Goal: Task Accomplishment & Management: Manage account settings

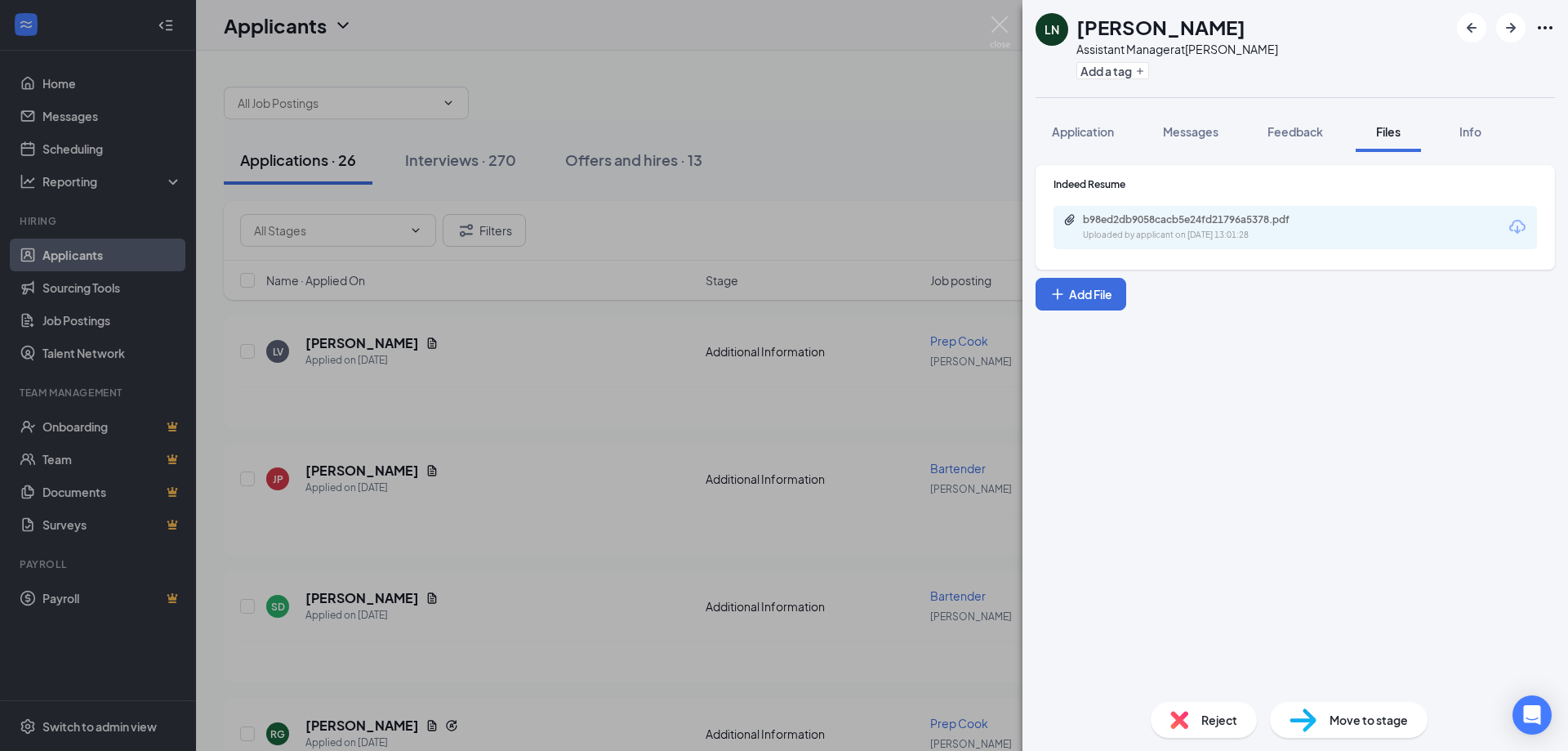
click at [677, 260] on div "[PERSON_NAME] Assistant Manager at [PERSON_NAME] Add a tag Application Messages…" at bounding box center [784, 376] width 1568 height 751
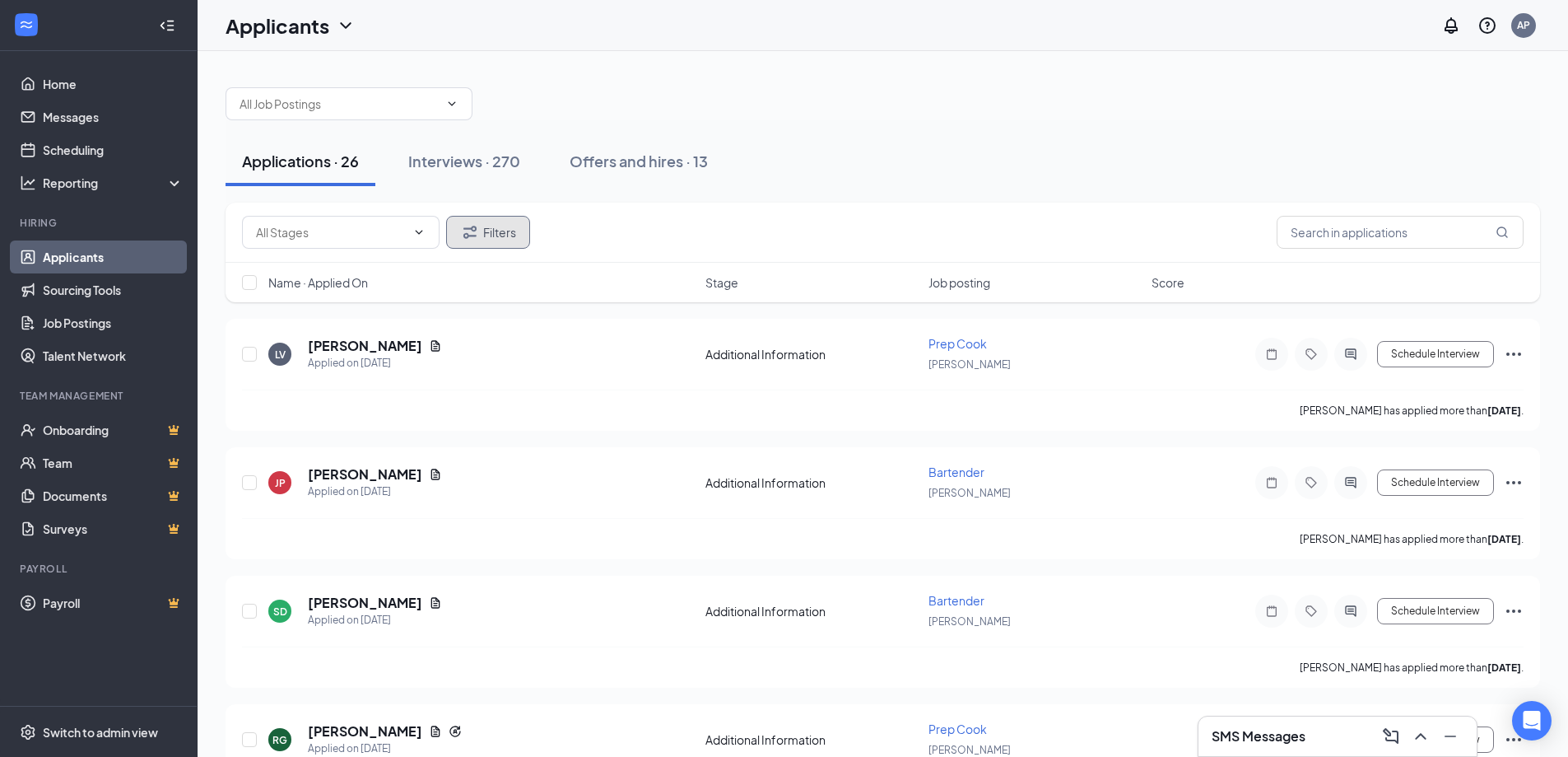
click at [507, 238] on button "Filters" at bounding box center [488, 231] width 84 height 33
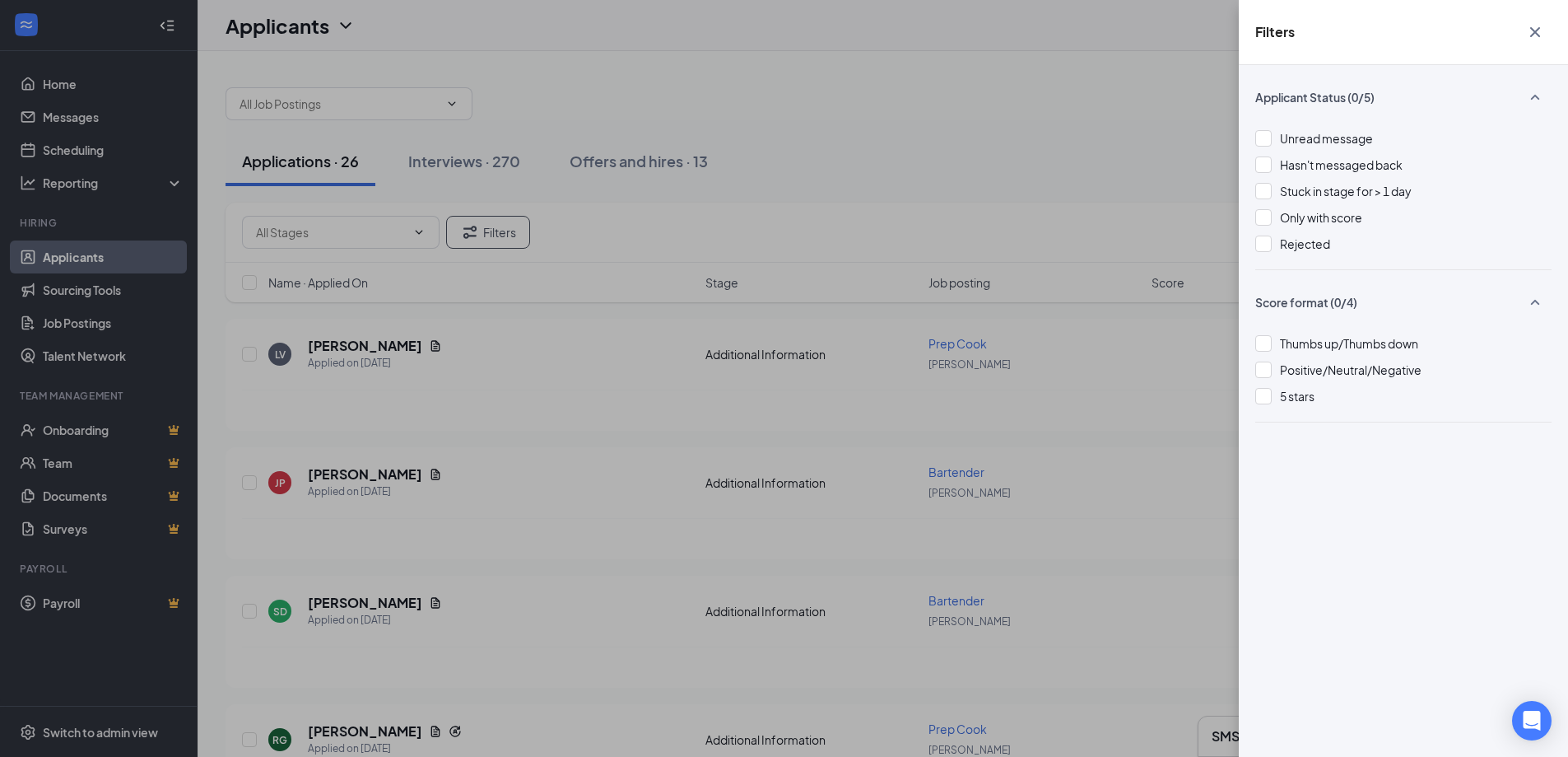
click at [1112, 392] on div "Filters Applicant Status (0/5) Unread message Hasn't messaged back Stuck in sta…" at bounding box center [784, 378] width 1568 height 757
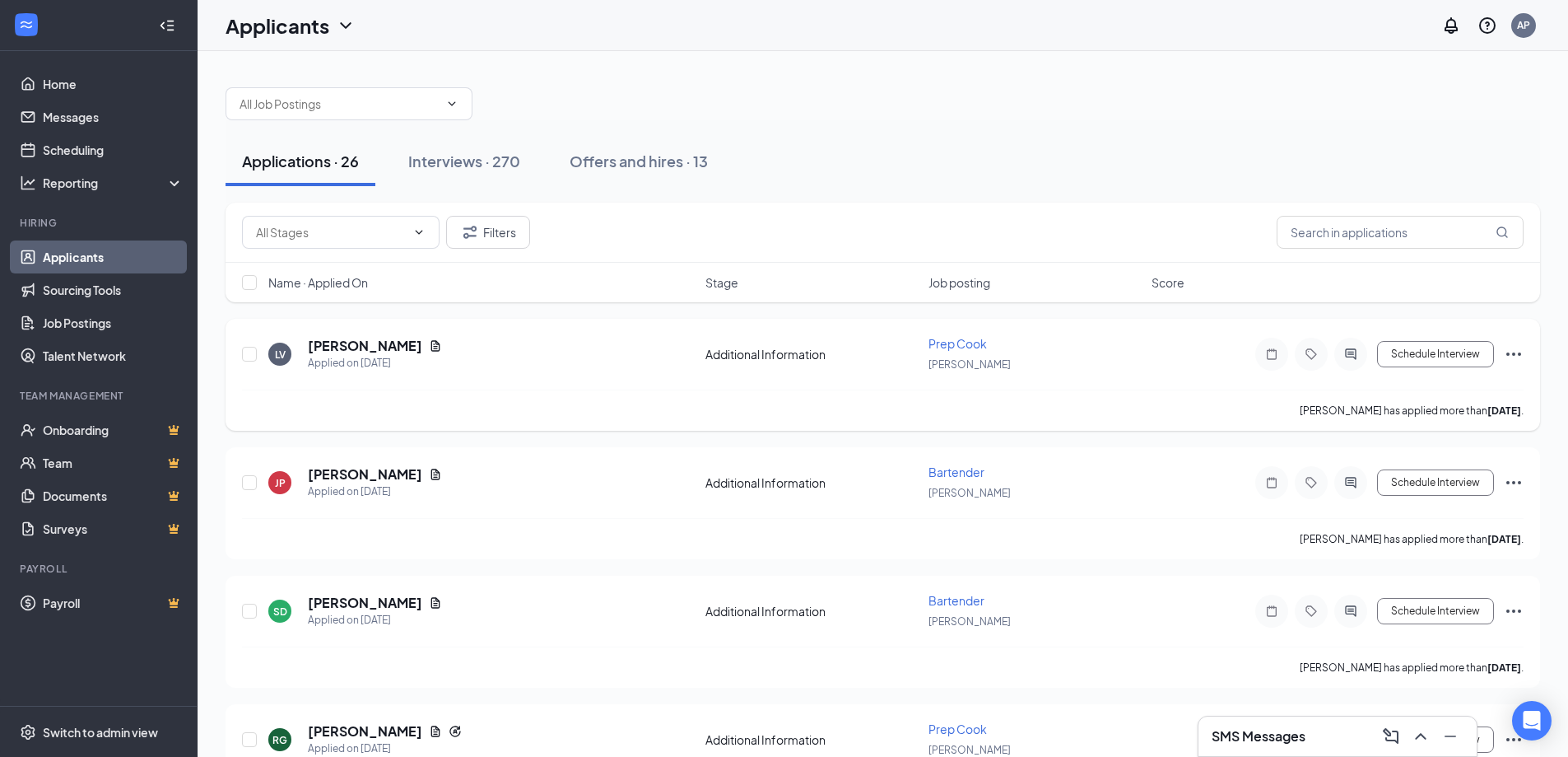
click at [1520, 356] on icon "Ellipses" at bounding box center [1514, 354] width 15 height 3
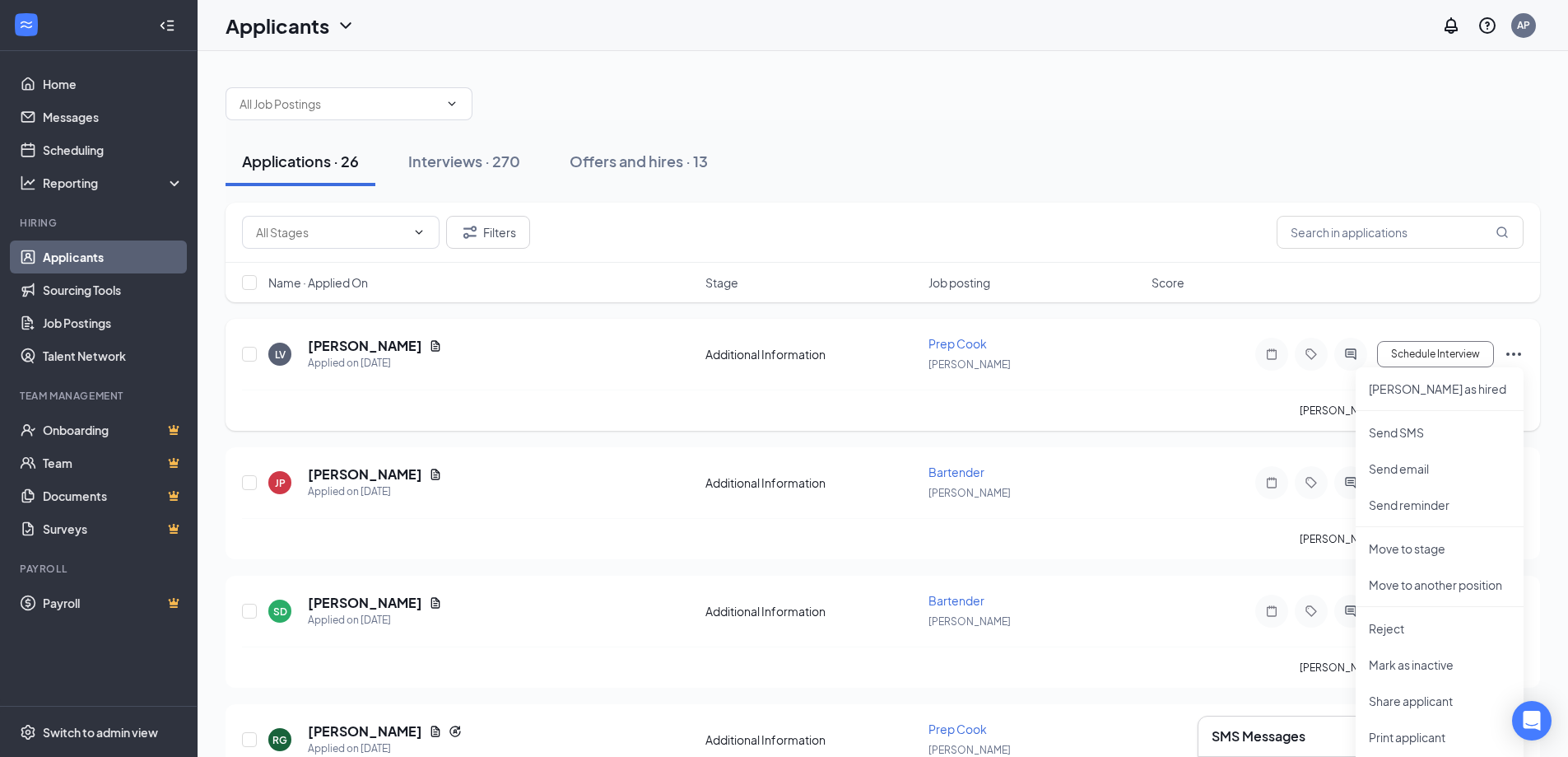
click at [1079, 410] on div "[PERSON_NAME] has applied more than [DATE] ." at bounding box center [883, 409] width 1281 height 41
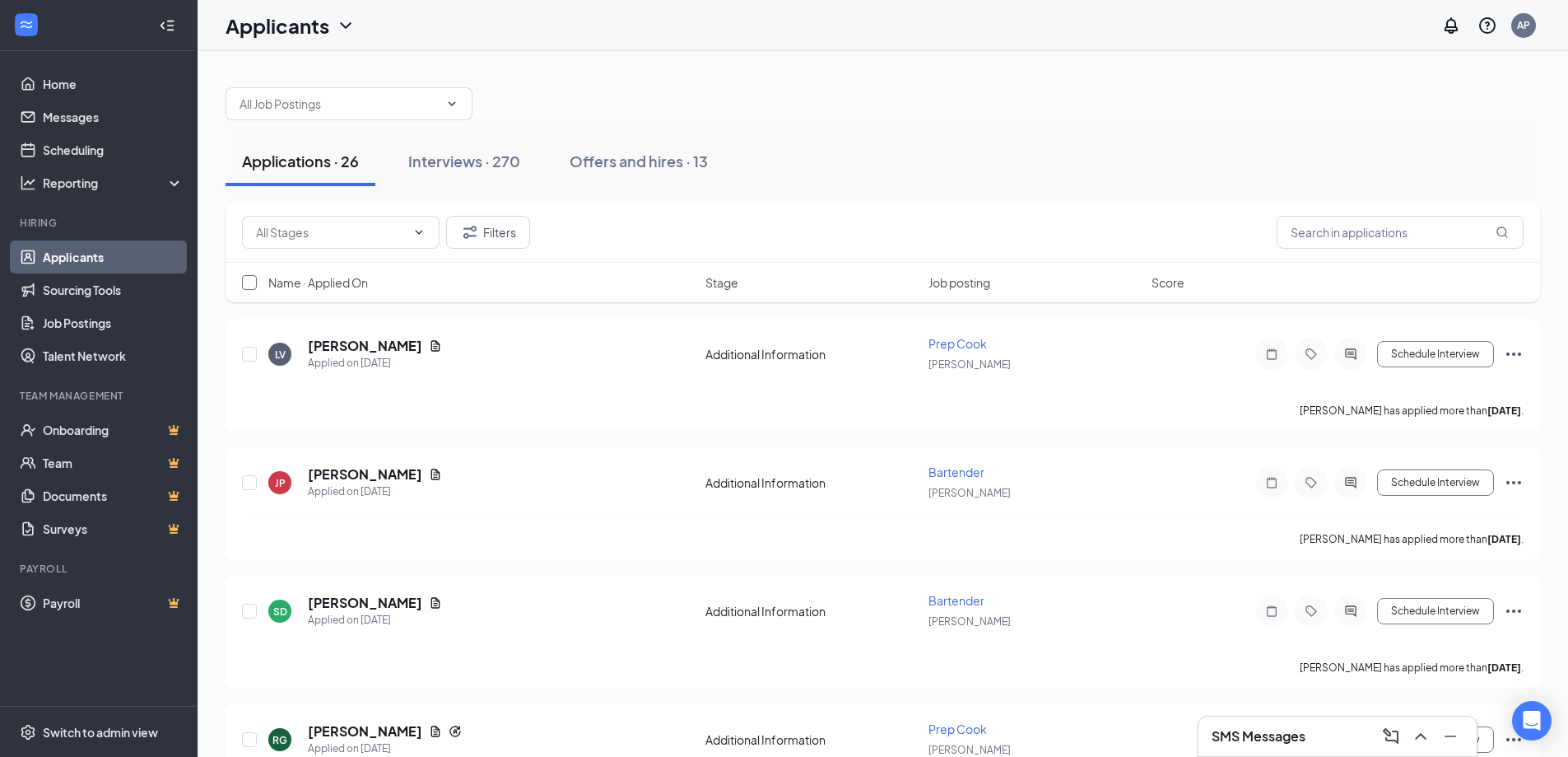
click at [249, 283] on input "checkbox" at bounding box center [250, 282] width 15 height 15
checkbox input "true"
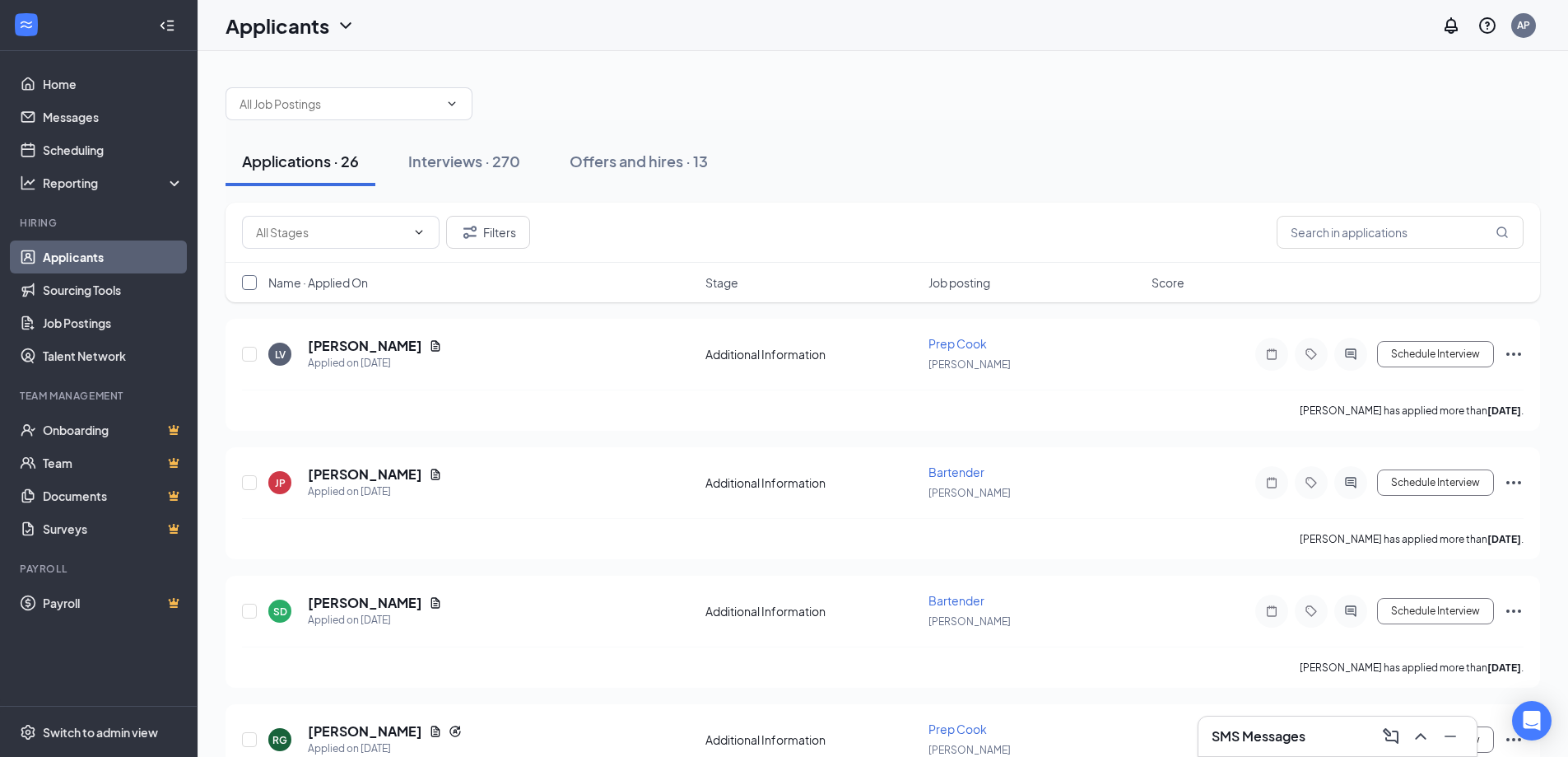
checkbox input "true"
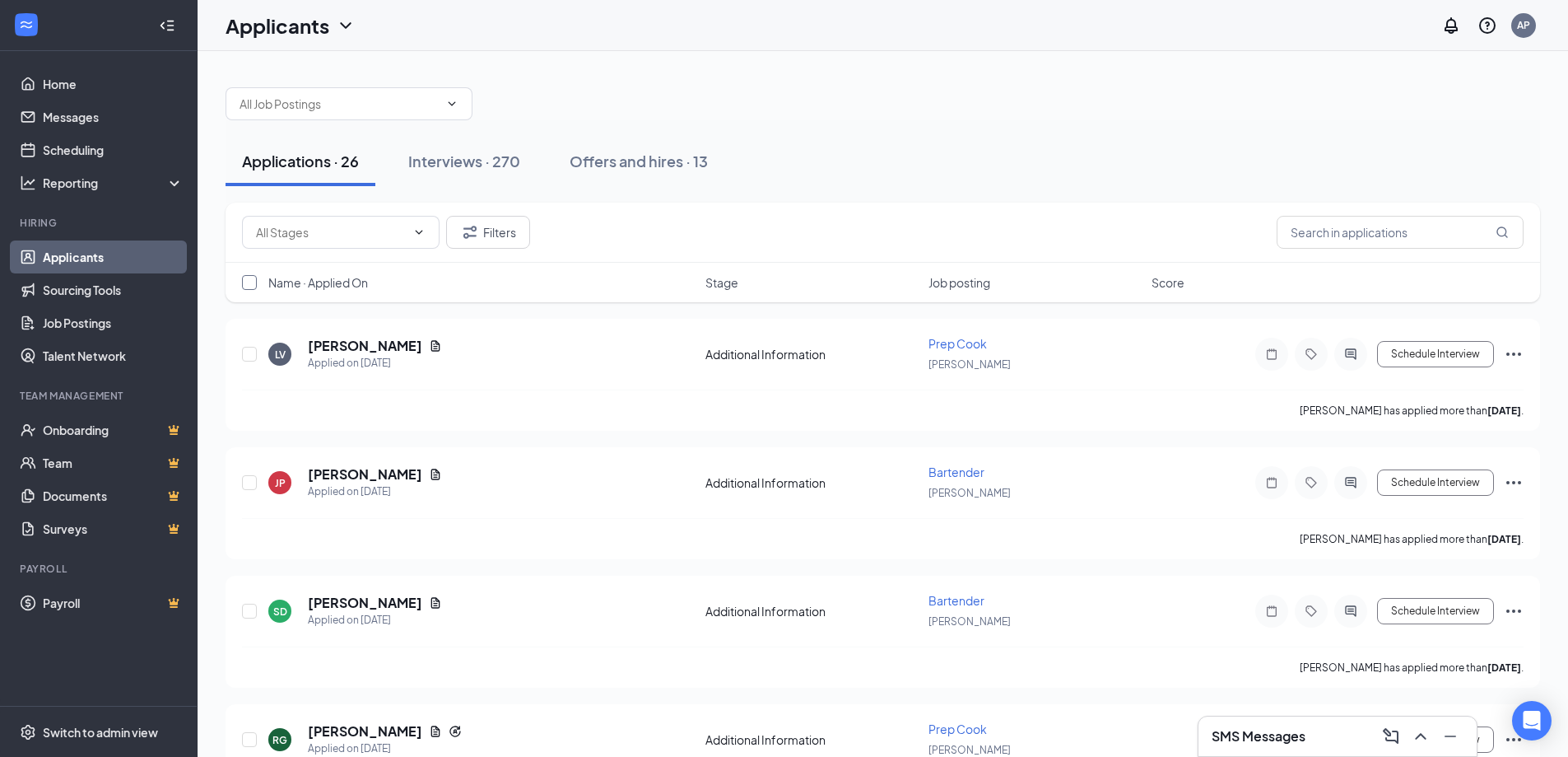
checkbox input "true"
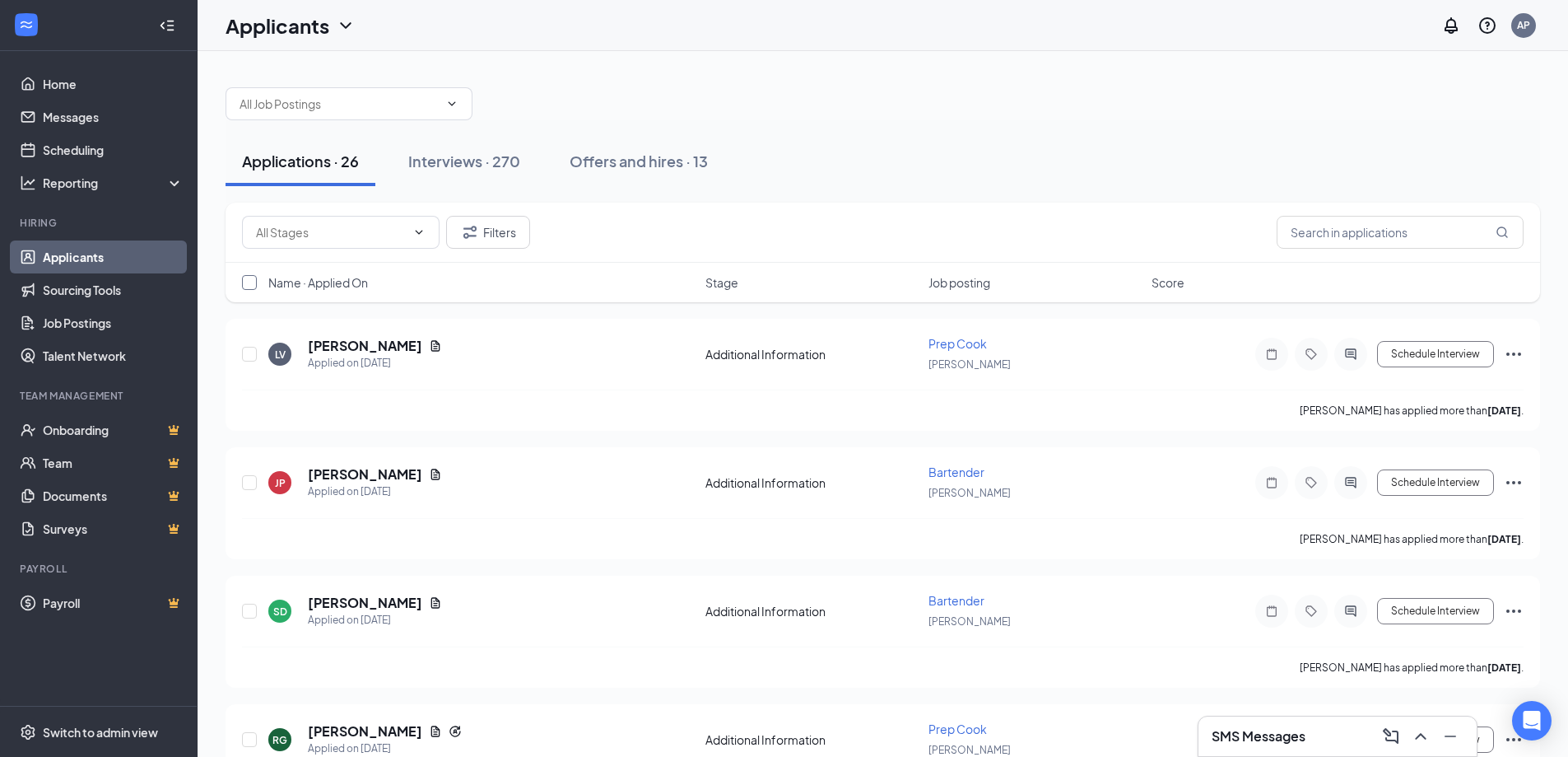
checkbox input "true"
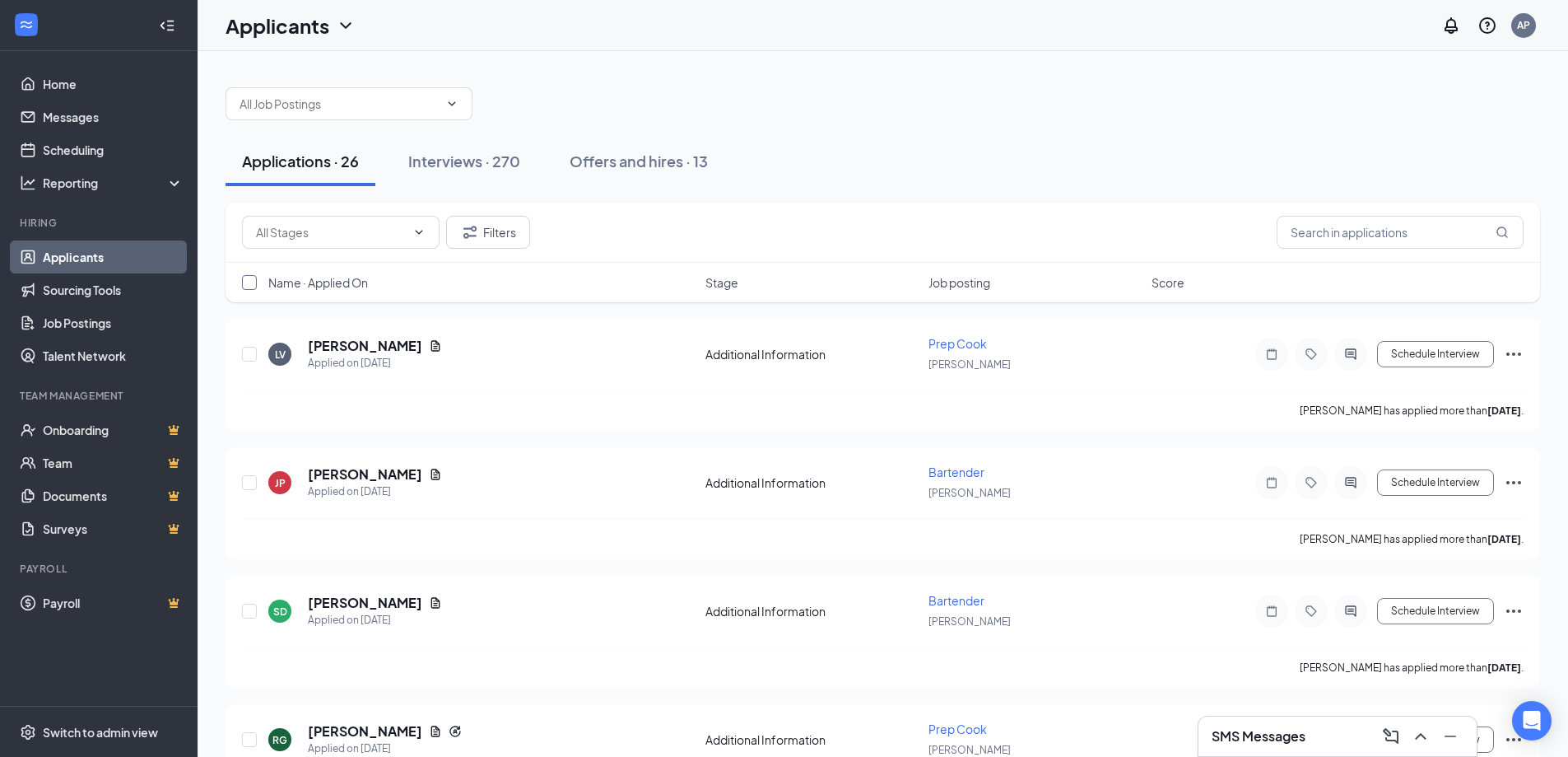
checkbox input "true"
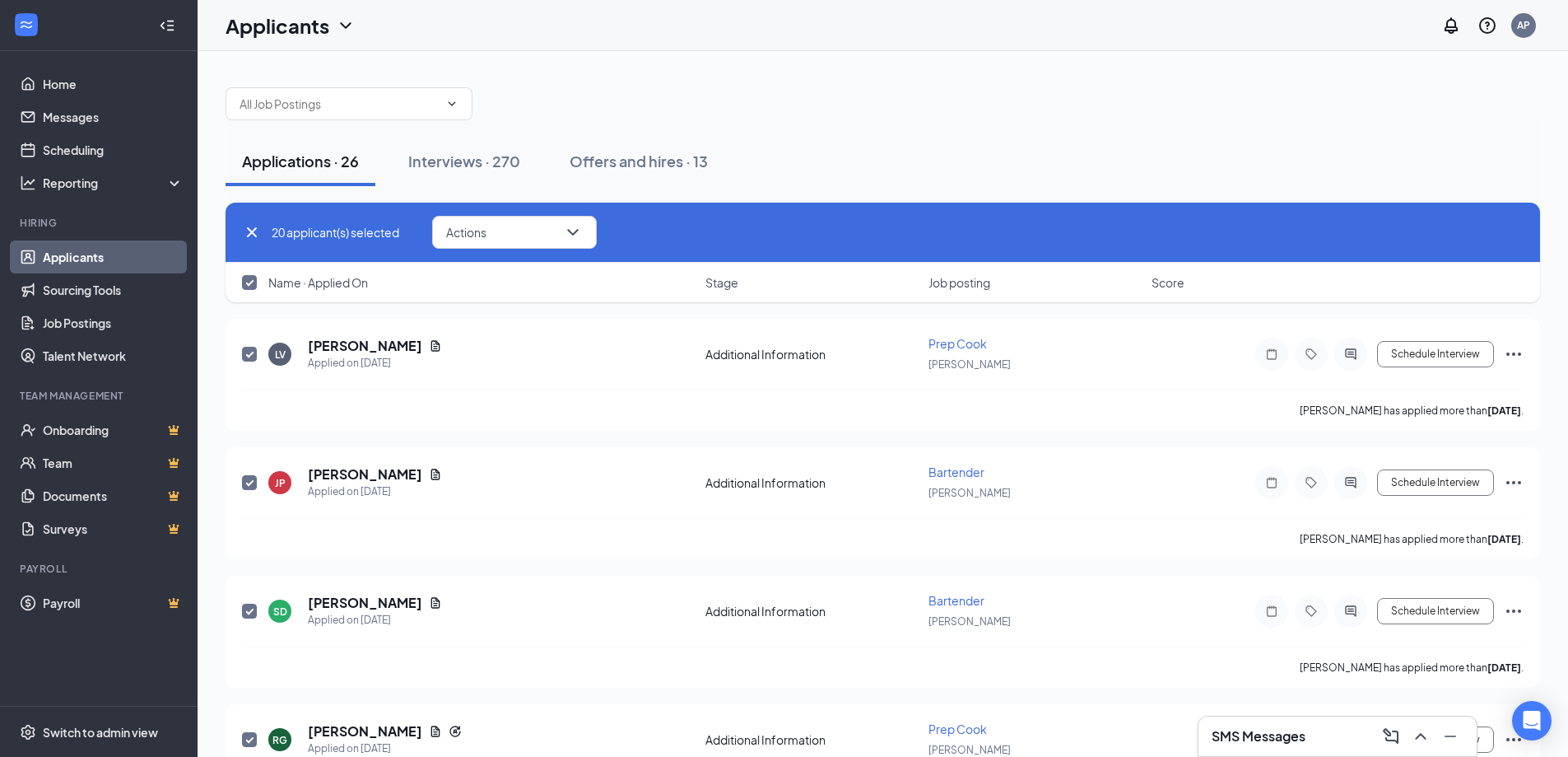
click at [249, 283] on input "checkbox" at bounding box center [250, 282] width 15 height 15
checkbox input "false"
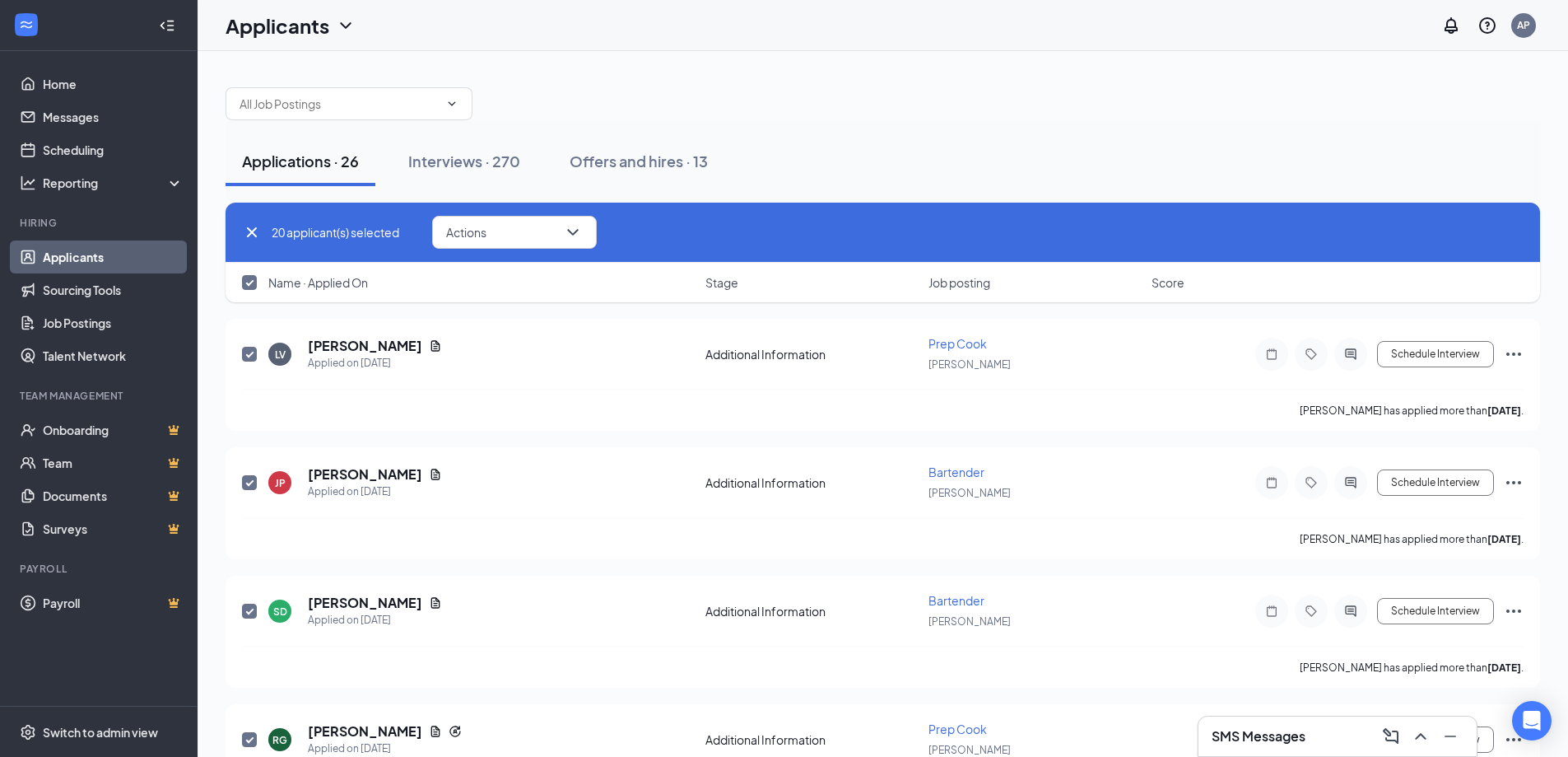
checkbox input "false"
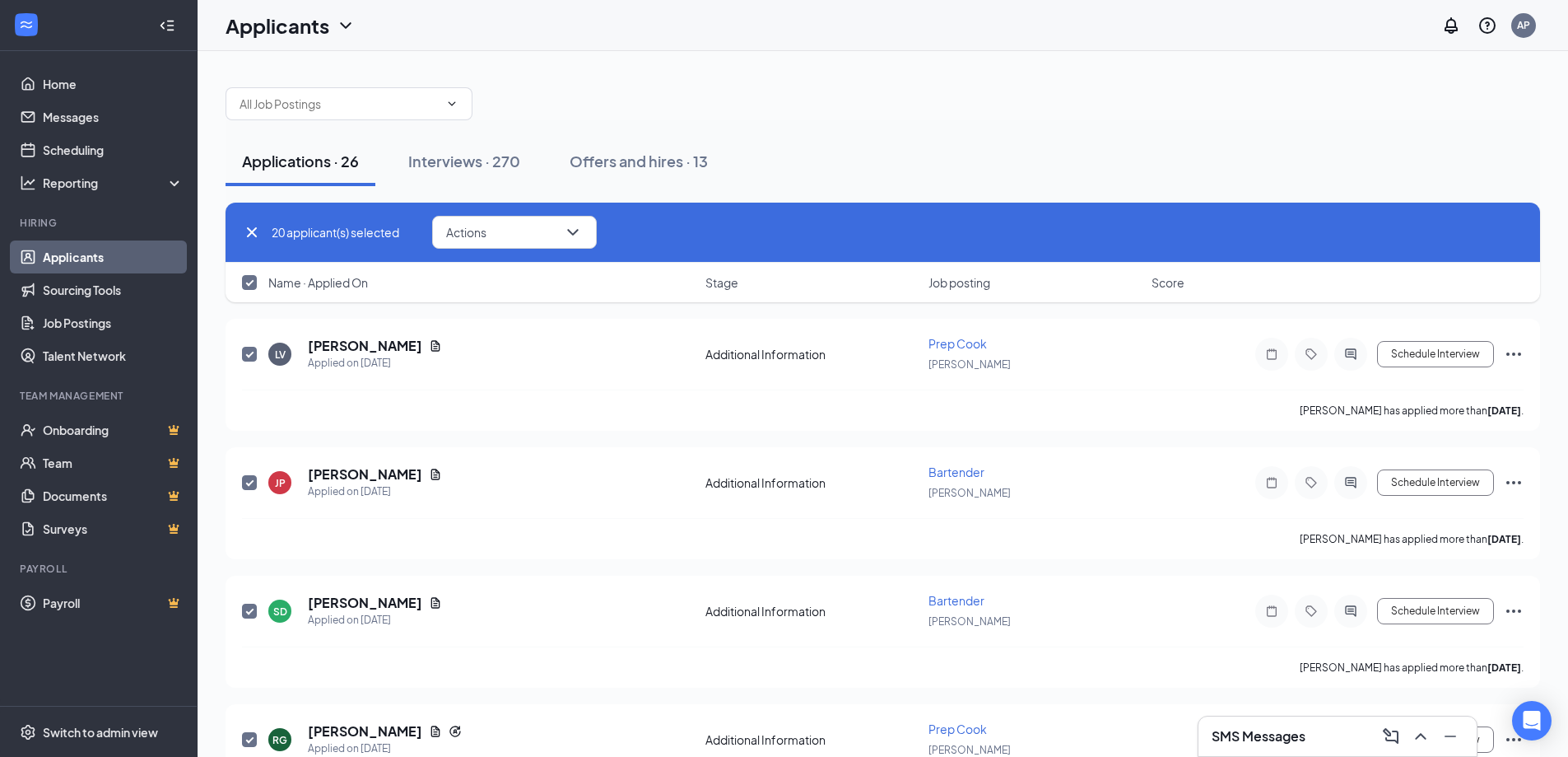
checkbox input "false"
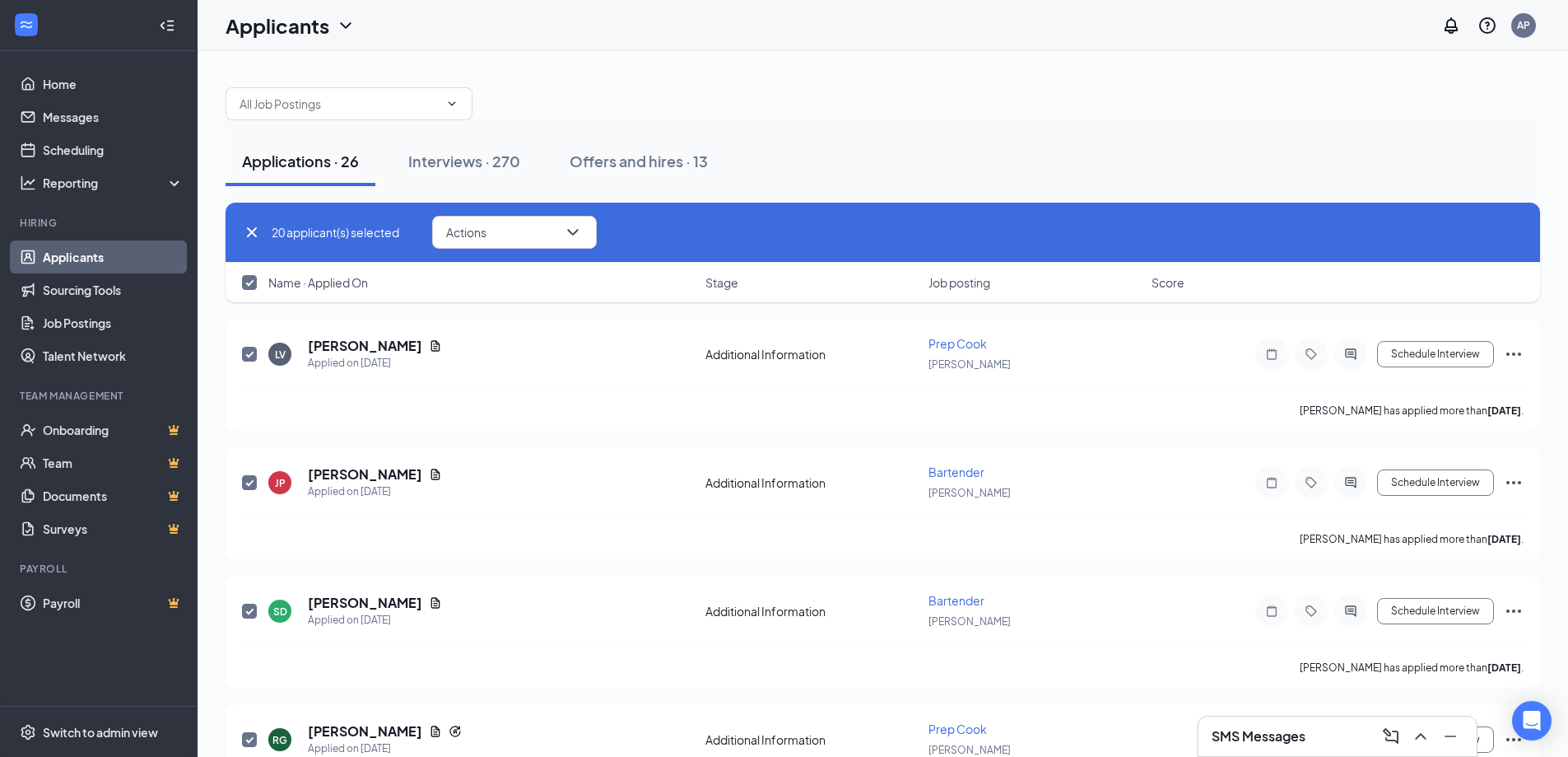
checkbox input "false"
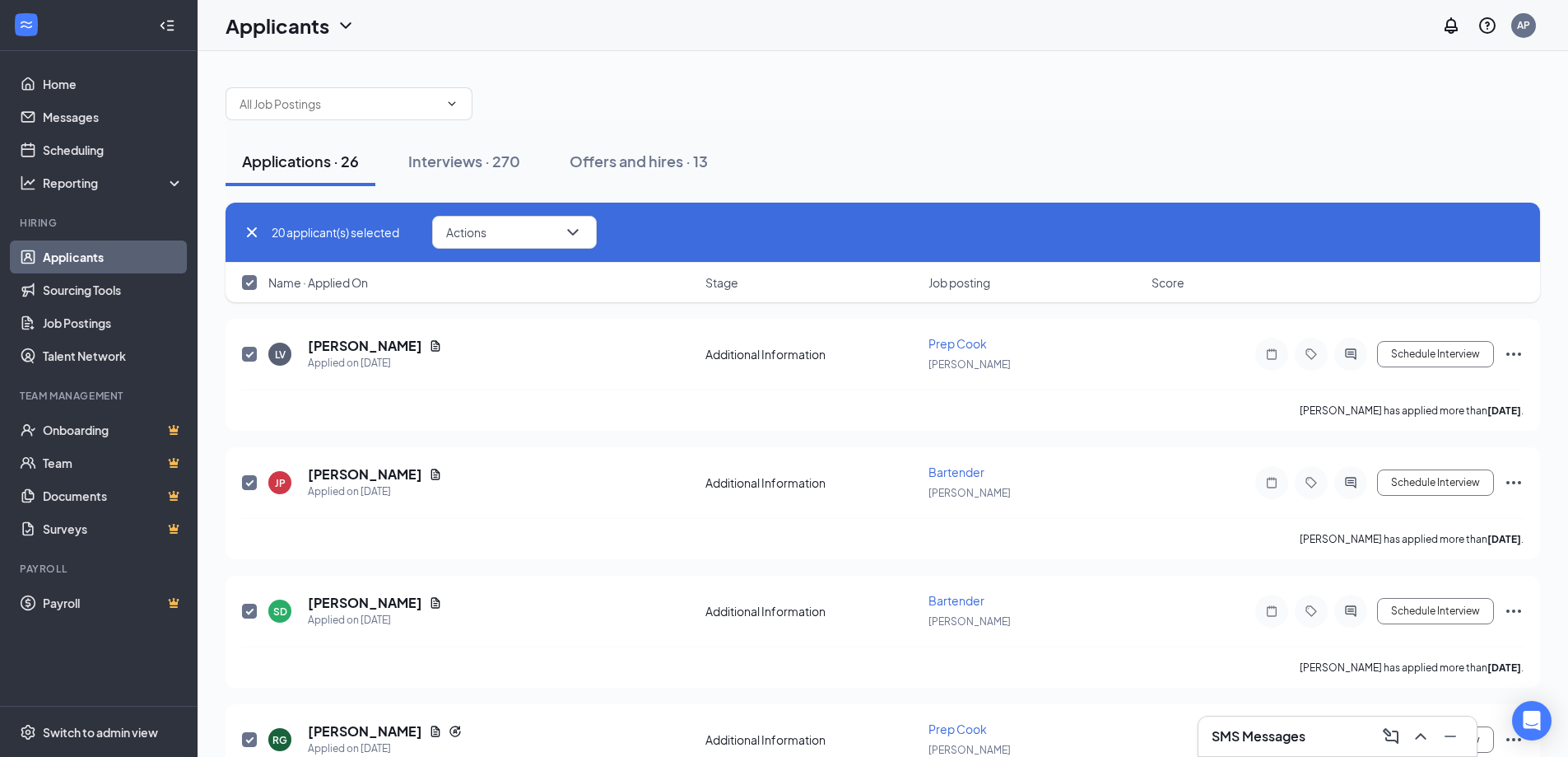
checkbox input "false"
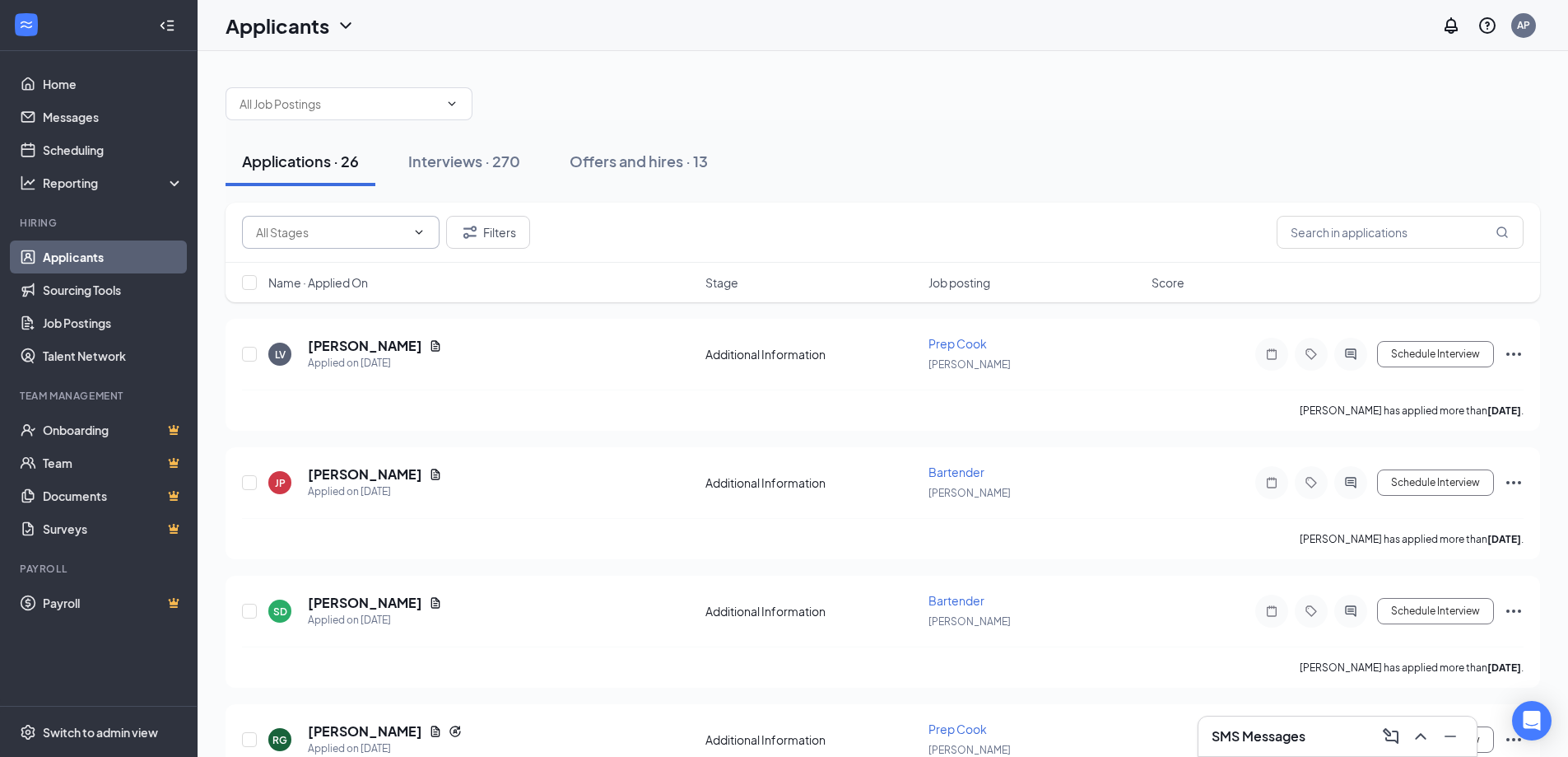
click at [416, 232] on icon "ChevronDown" at bounding box center [419, 232] width 13 height 13
click at [502, 231] on button "Filters" at bounding box center [488, 231] width 84 height 33
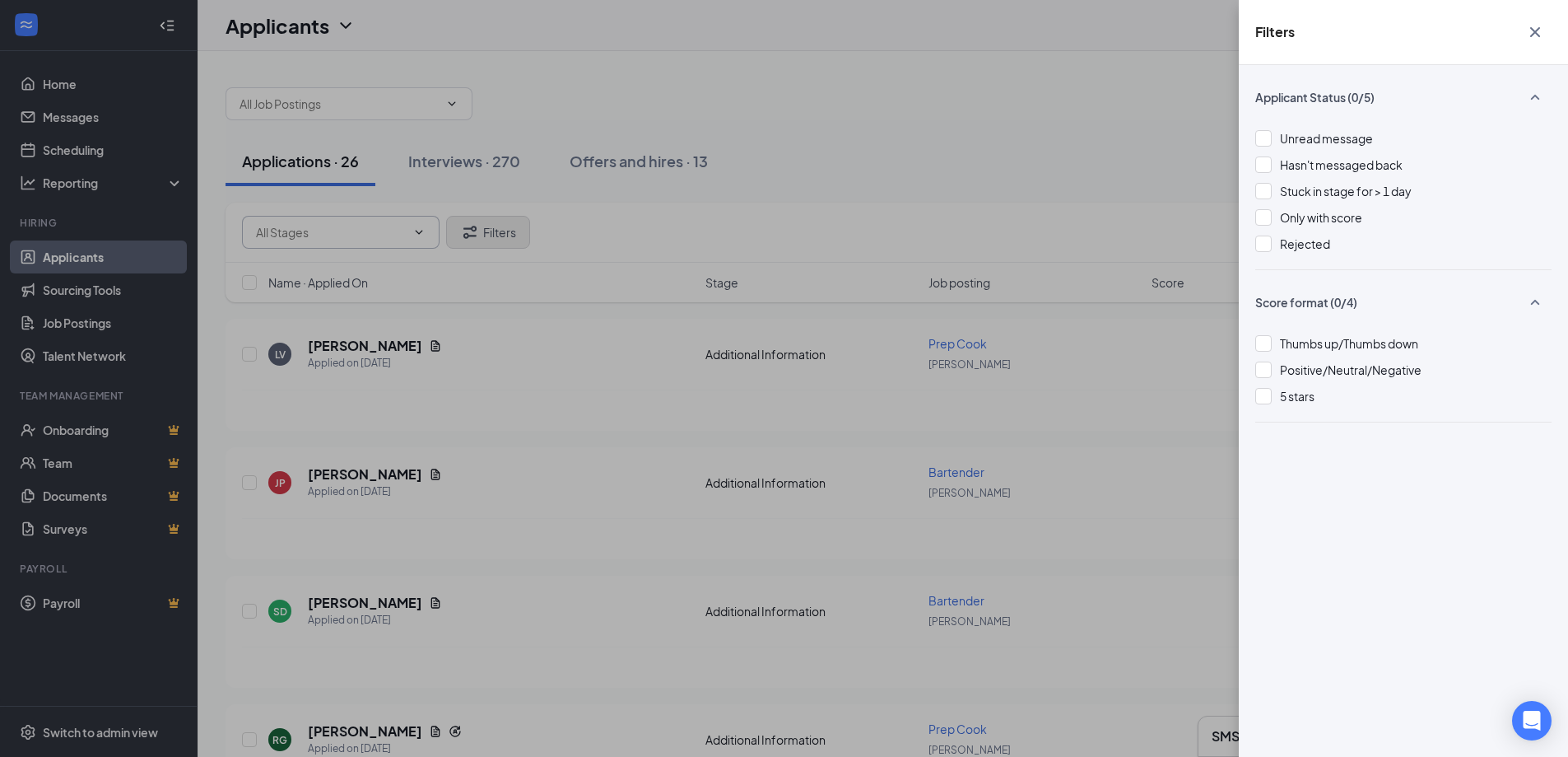
click at [502, 231] on div "Filters Applicant Status (0/5) Unread message Hasn't messaged back Stuck in sta…" at bounding box center [784, 378] width 1568 height 757
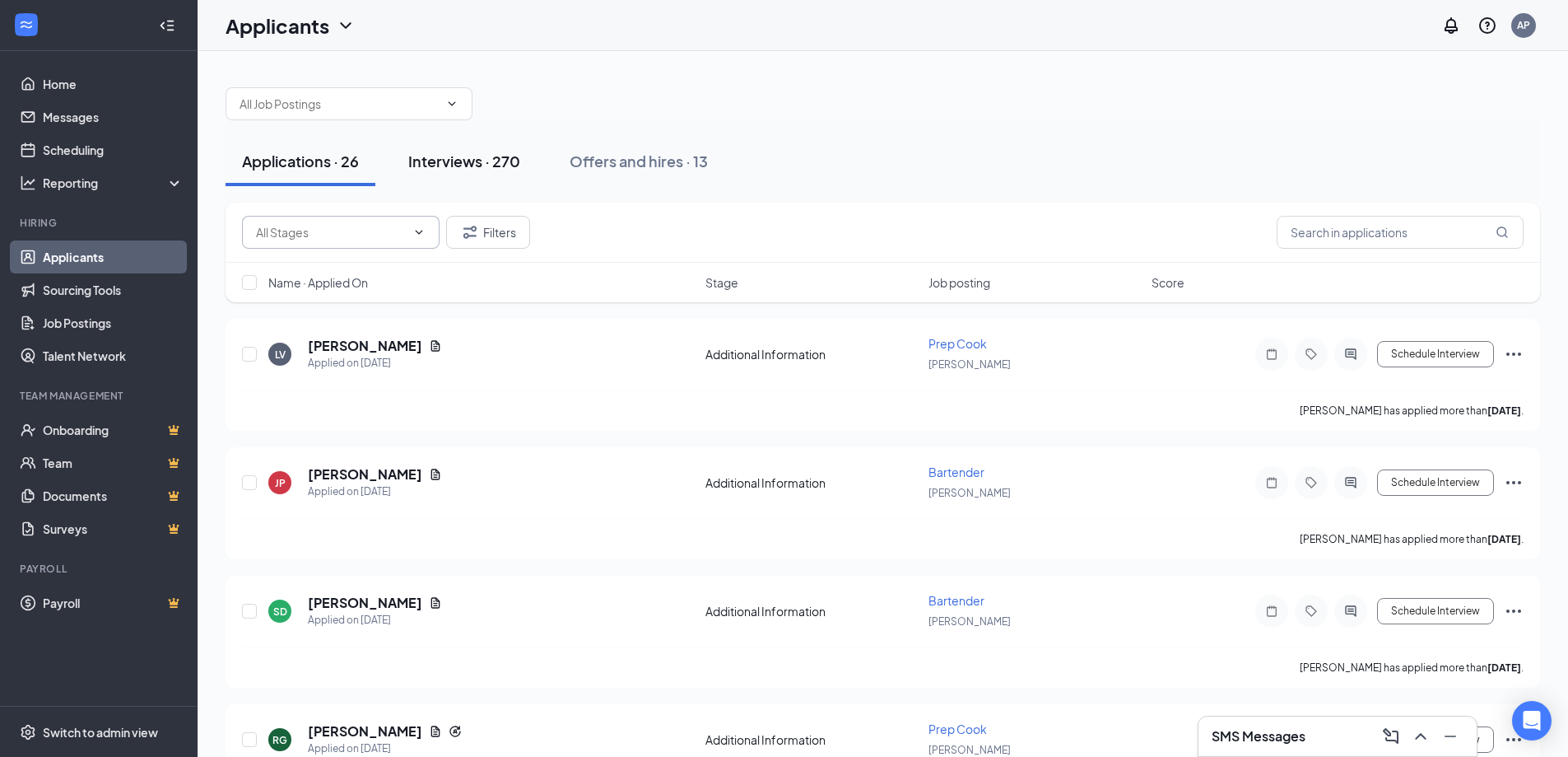
click at [467, 160] on div "Interviews · 270" at bounding box center [464, 160] width 112 height 21
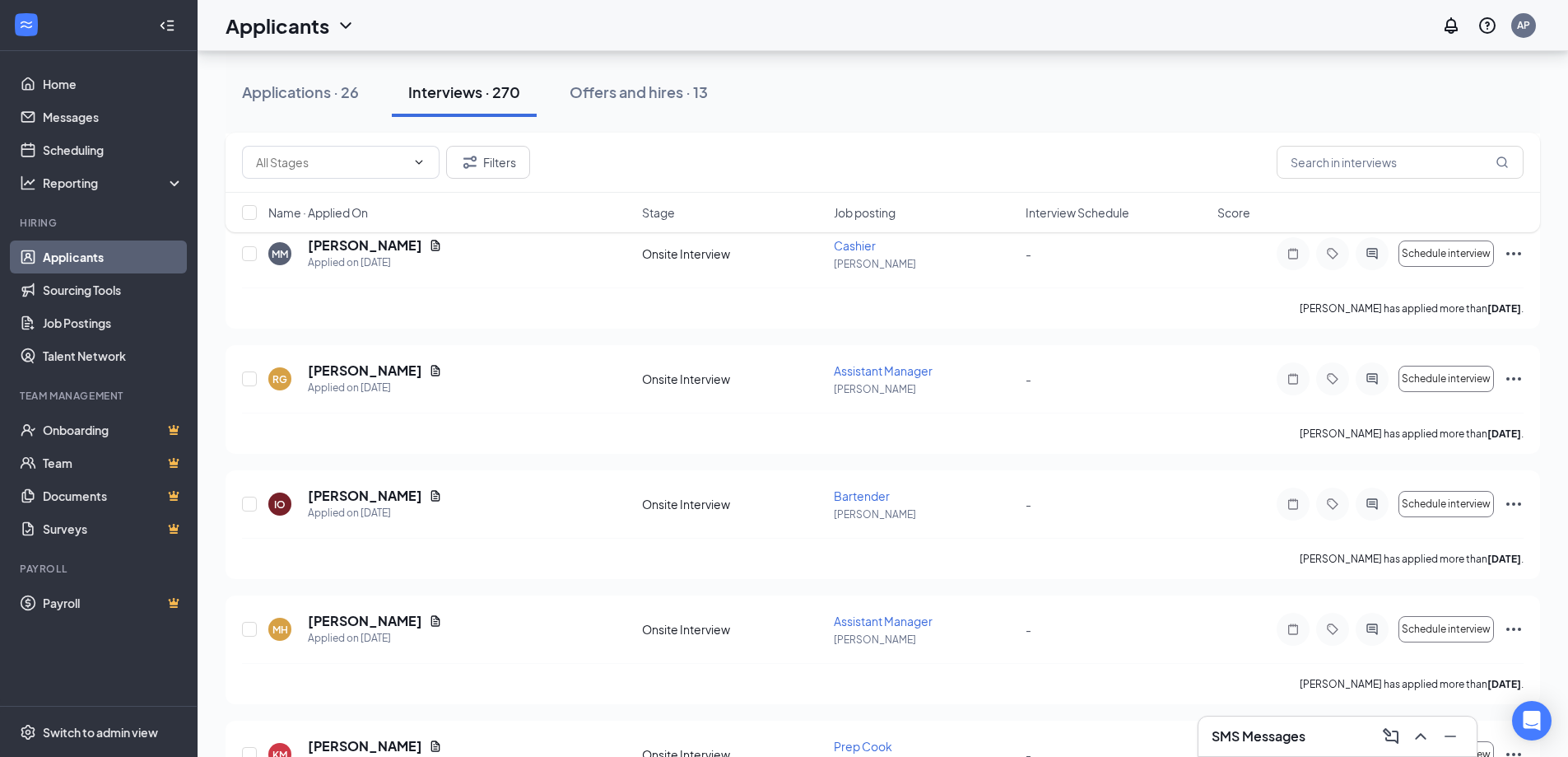
scroll to position [2717, 0]
